Goal: Information Seeking & Learning: Find specific fact

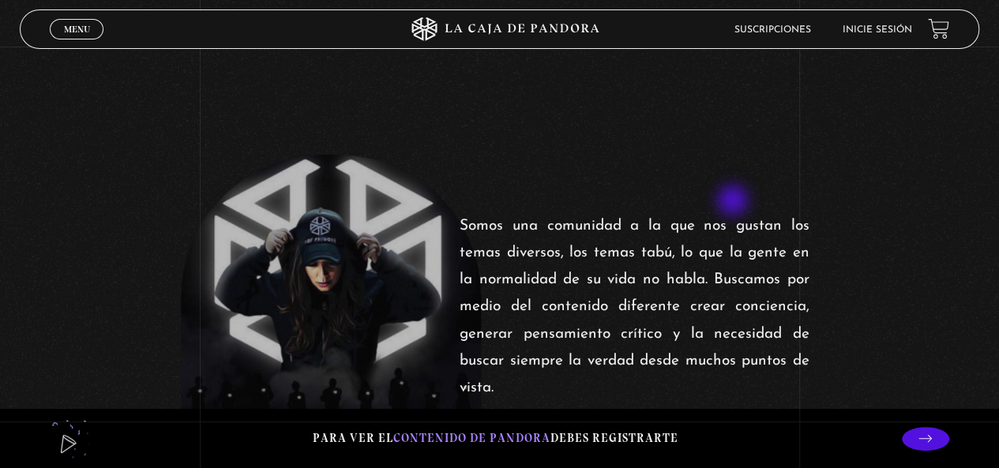
scroll to position [553, 0]
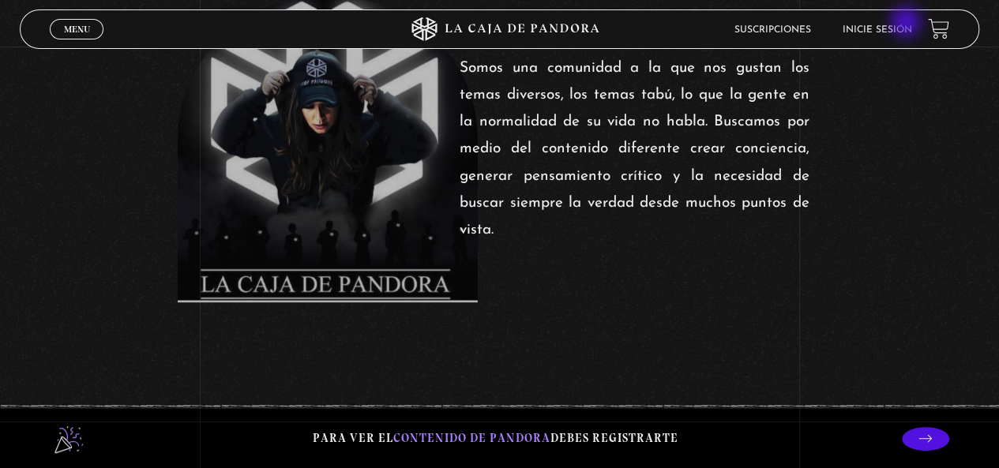
click at [908, 24] on li "Inicie sesión" at bounding box center [878, 29] width 70 height 24
click at [902, 25] on link "Inicie sesión" at bounding box center [878, 29] width 70 height 9
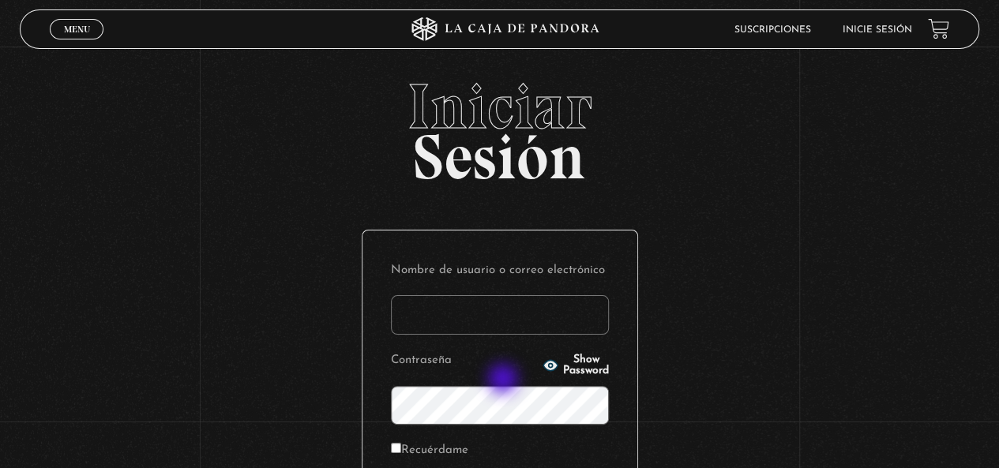
scroll to position [158, 0]
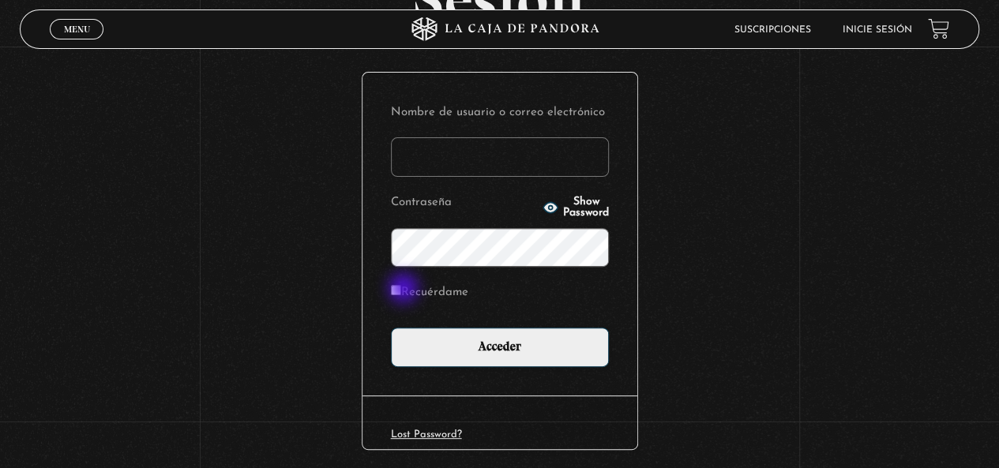
type input "lilita020@gmail.com"
click at [401, 290] on input "Recuérdame" at bounding box center [396, 290] width 10 height 10
checkbox input "true"
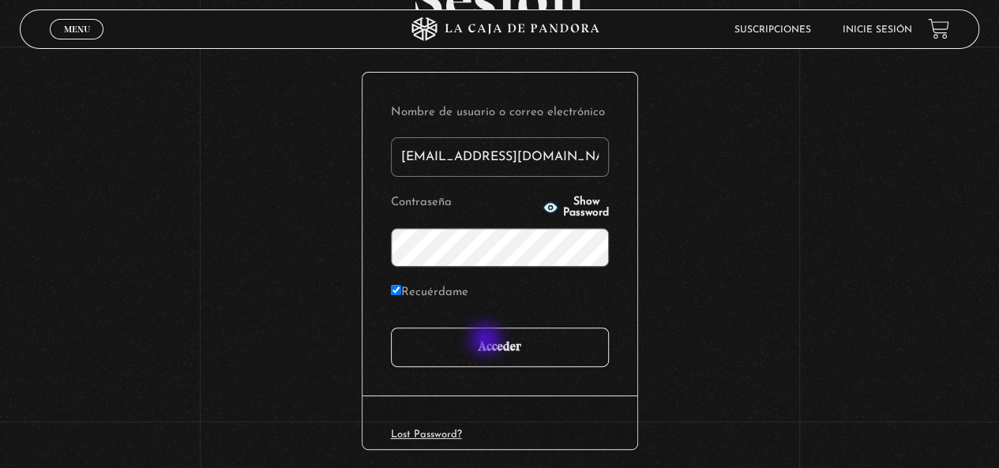
click at [495, 344] on input "Acceder" at bounding box center [500, 347] width 218 height 39
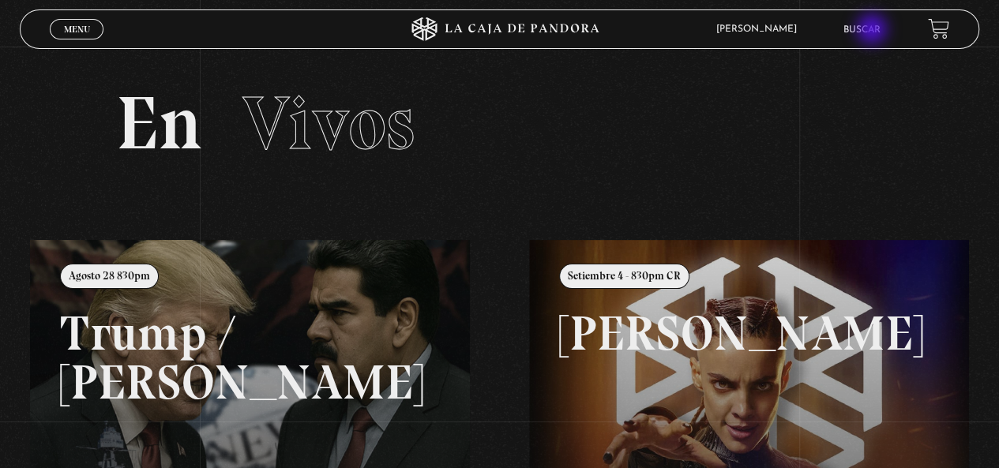
click at [874, 31] on link "Buscar" at bounding box center [862, 29] width 37 height 9
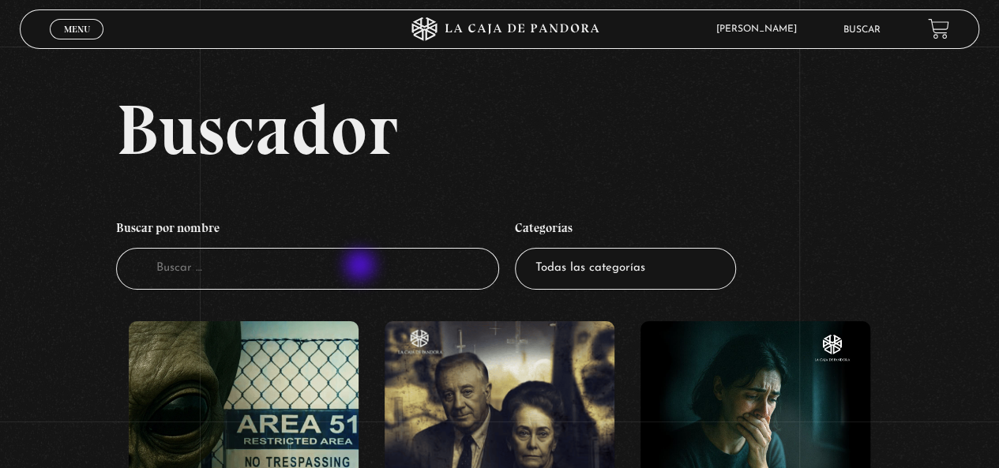
click at [362, 267] on input "Buscador" at bounding box center [308, 269] width 384 height 42
type input "prover"
click at [242, 278] on input "pro" at bounding box center [308, 269] width 384 height 42
type input "prover"
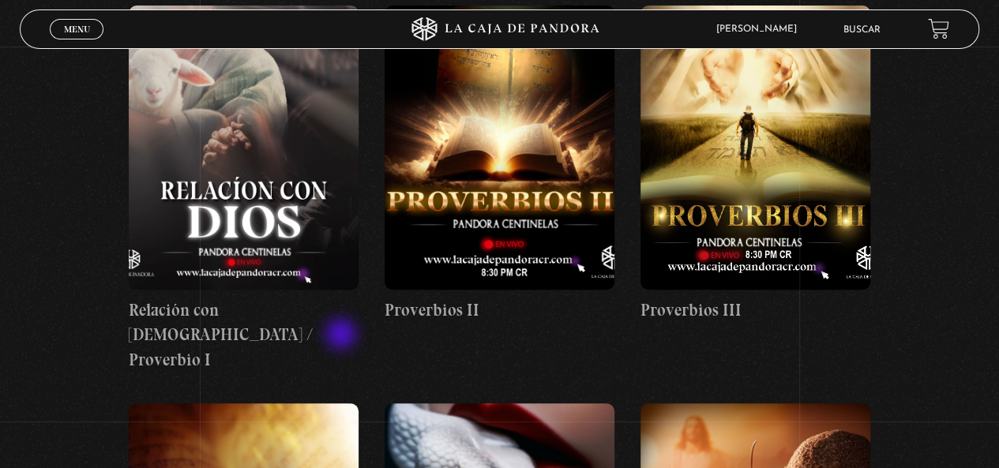
scroll to position [553, 0]
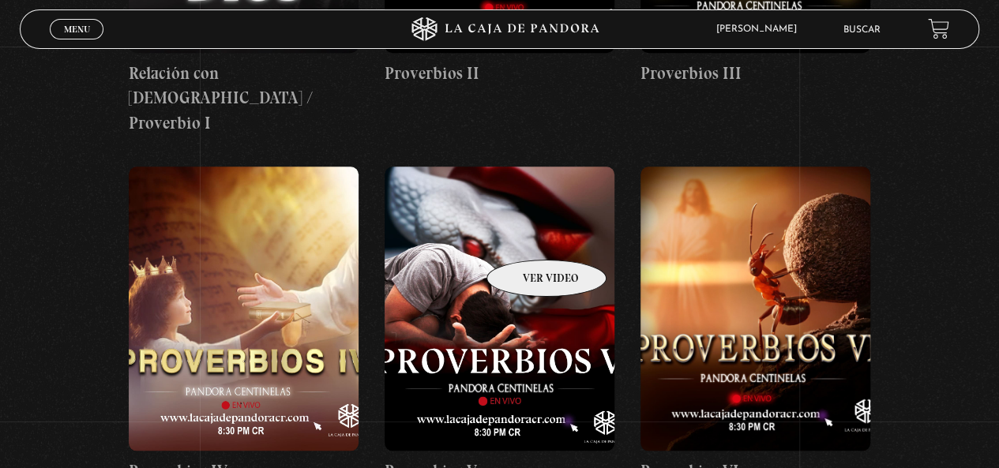
click at [532, 232] on figure at bounding box center [500, 309] width 230 height 284
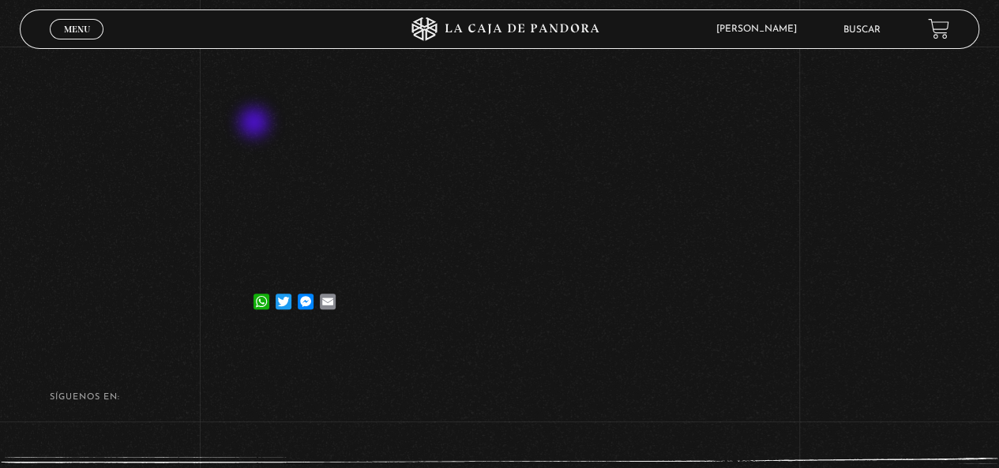
scroll to position [79, 0]
